Goal: Check status: Check status

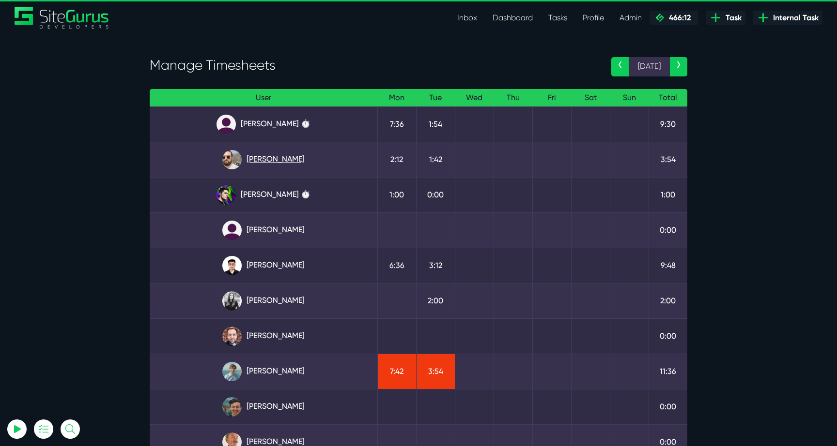
click at [285, 157] on link "Gary Purbrick" at bounding box center [263, 159] width 212 height 19
click at [297, 261] on link "Kevin Abelgas" at bounding box center [263, 265] width 212 height 19
click at [291, 301] on link "Kirsten Wakefield" at bounding box center [263, 300] width 212 height 19
click at [288, 366] on link "Matt Jones" at bounding box center [263, 371] width 212 height 19
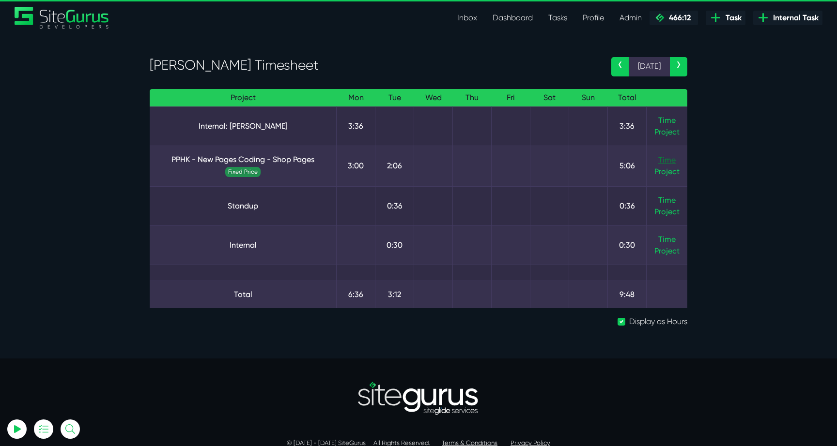
click at [667, 159] on link "Time" at bounding box center [666, 159] width 17 height 9
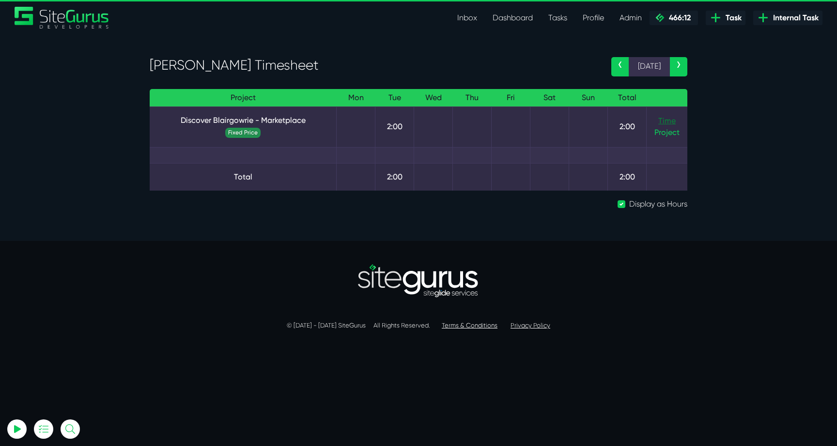
click at [664, 121] on link "Time" at bounding box center [666, 120] width 17 height 9
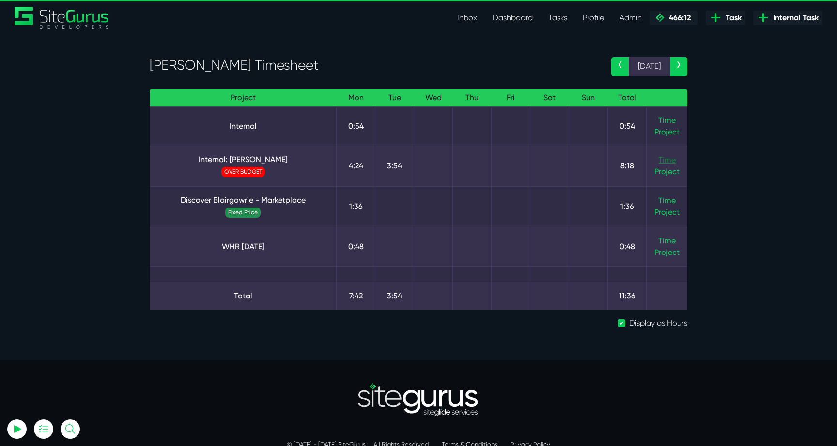
click at [663, 157] on link "Time" at bounding box center [666, 159] width 17 height 9
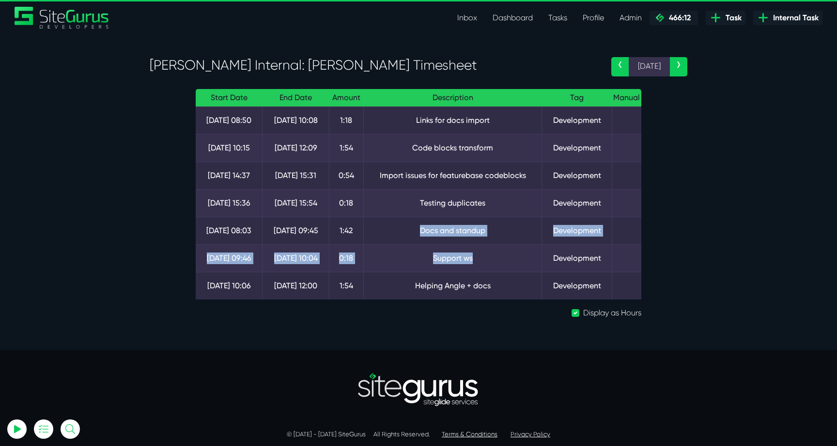
drag, startPoint x: 487, startPoint y: 265, endPoint x: 422, endPoint y: 219, distance: 80.2
click at [422, 219] on tbody "[DATE] 08:50 [DATE] 10:08 1:18 Links for docs import Development [DATE] 10:15 […" at bounding box center [418, 203] width 445 height 193
click at [422, 219] on td "Docs and standup" at bounding box center [453, 231] width 178 height 28
